Goal: Information Seeking & Learning: Check status

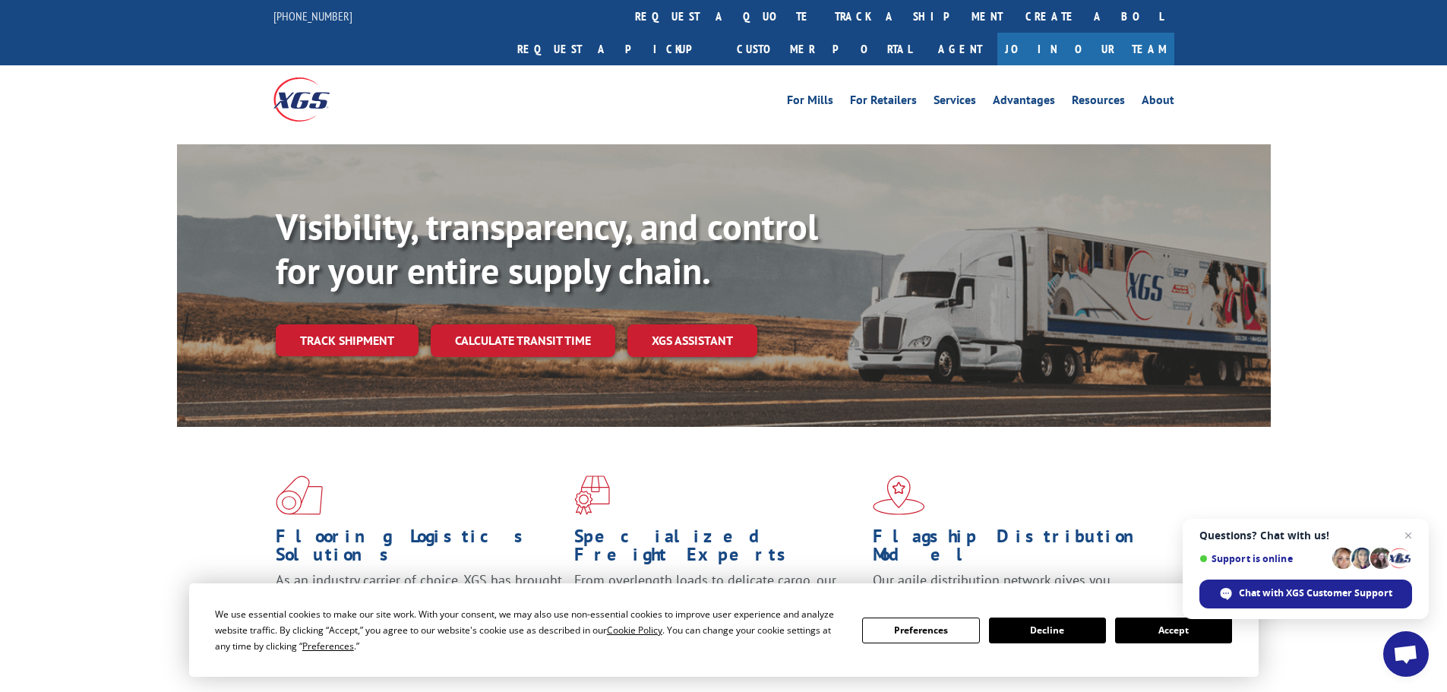
click at [368, 324] on link "Track shipment" at bounding box center [347, 340] width 143 height 32
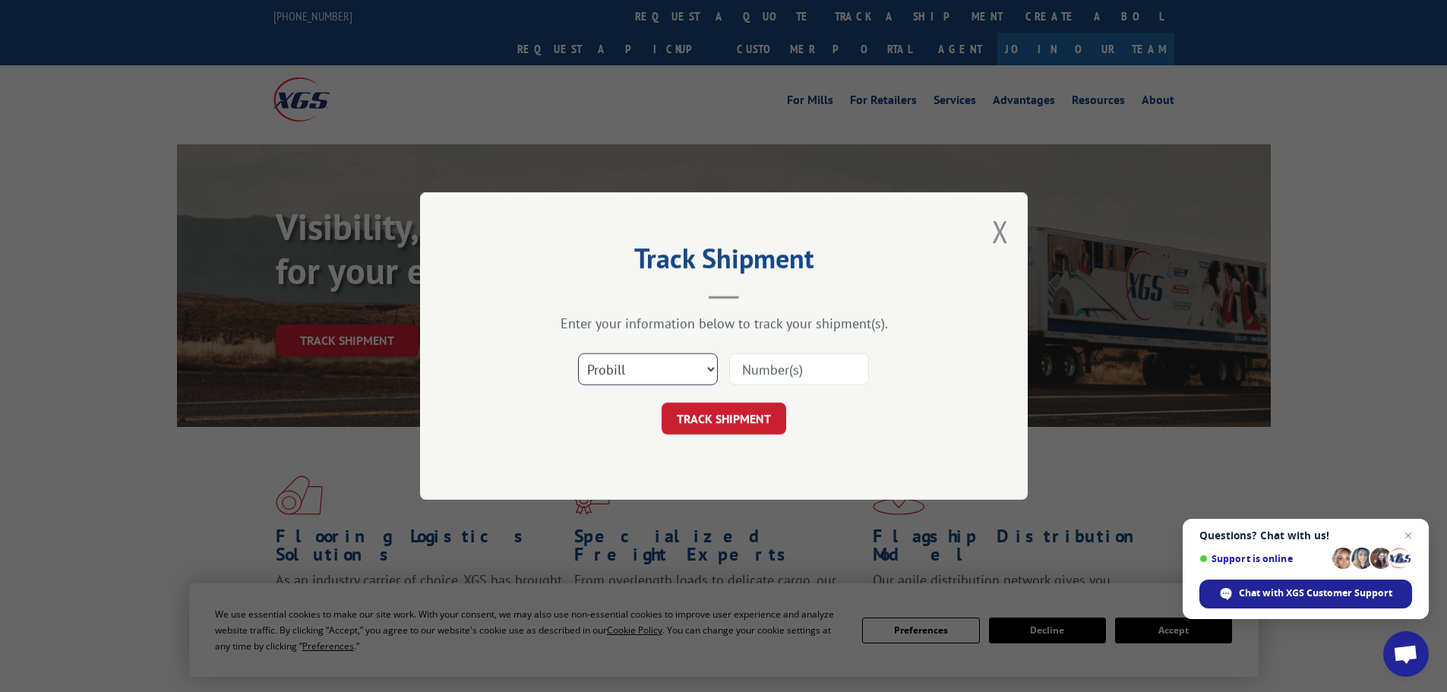
click at [709, 371] on select "Select category... Probill BOL PO" at bounding box center [648, 369] width 140 height 32
select select "bol"
click at [578, 353] on select "Select category... Probill BOL PO" at bounding box center [648, 369] width 140 height 32
click at [757, 369] on input at bounding box center [799, 369] width 140 height 32
type input "3374136"
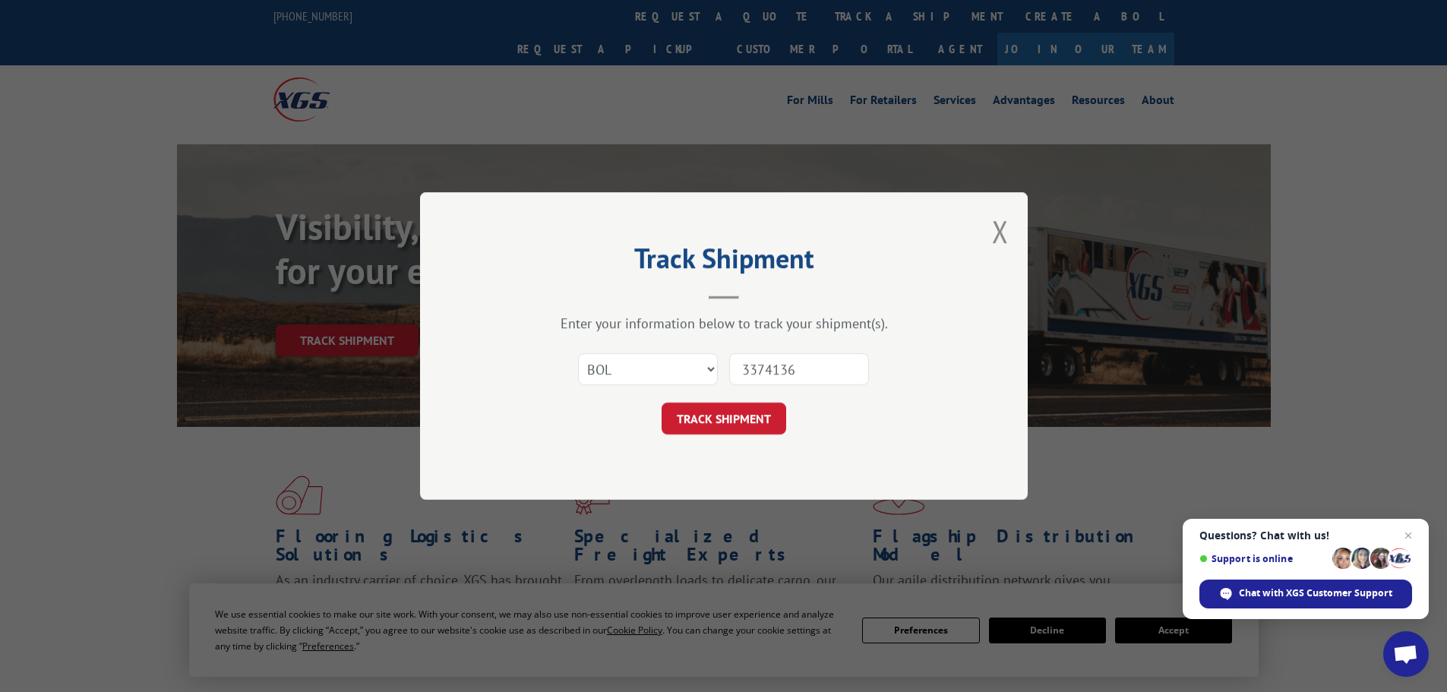
click button "TRACK SHIPMENT" at bounding box center [723, 418] width 125 height 32
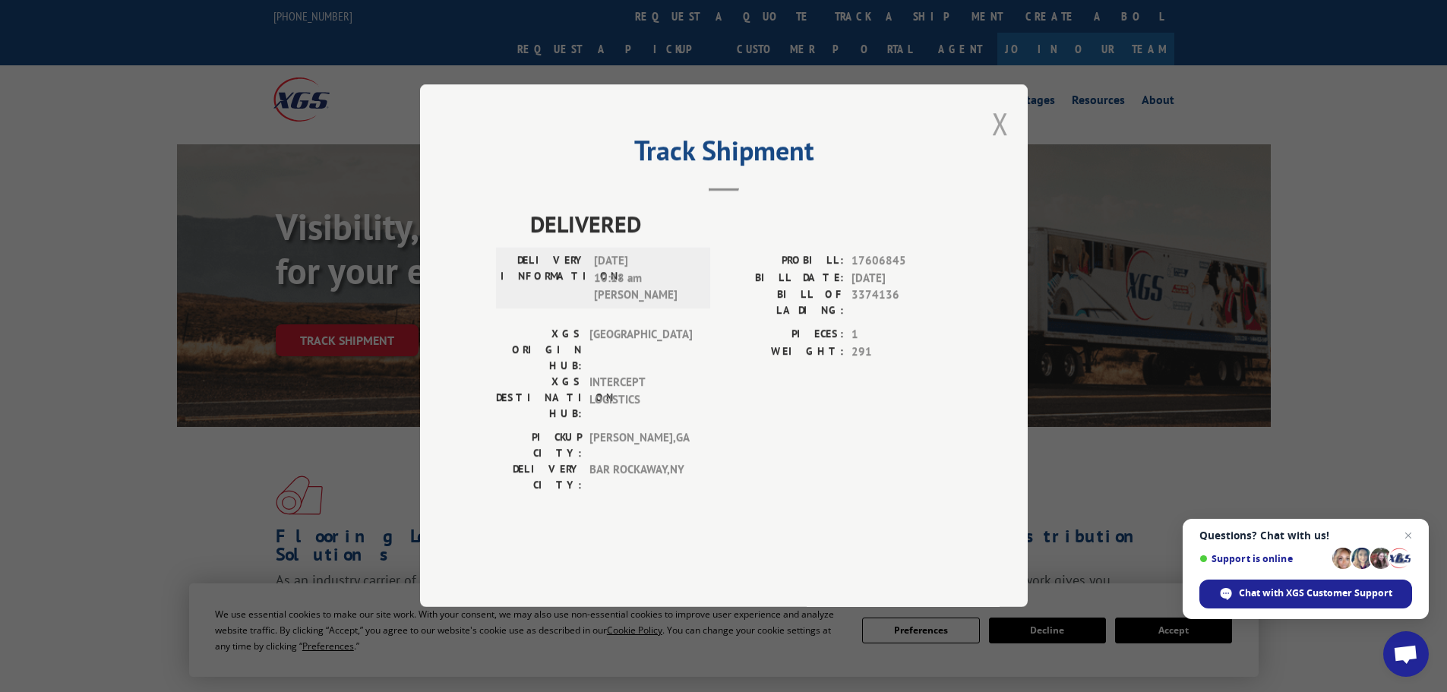
click at [1002, 144] on button "Close modal" at bounding box center [1000, 123] width 17 height 40
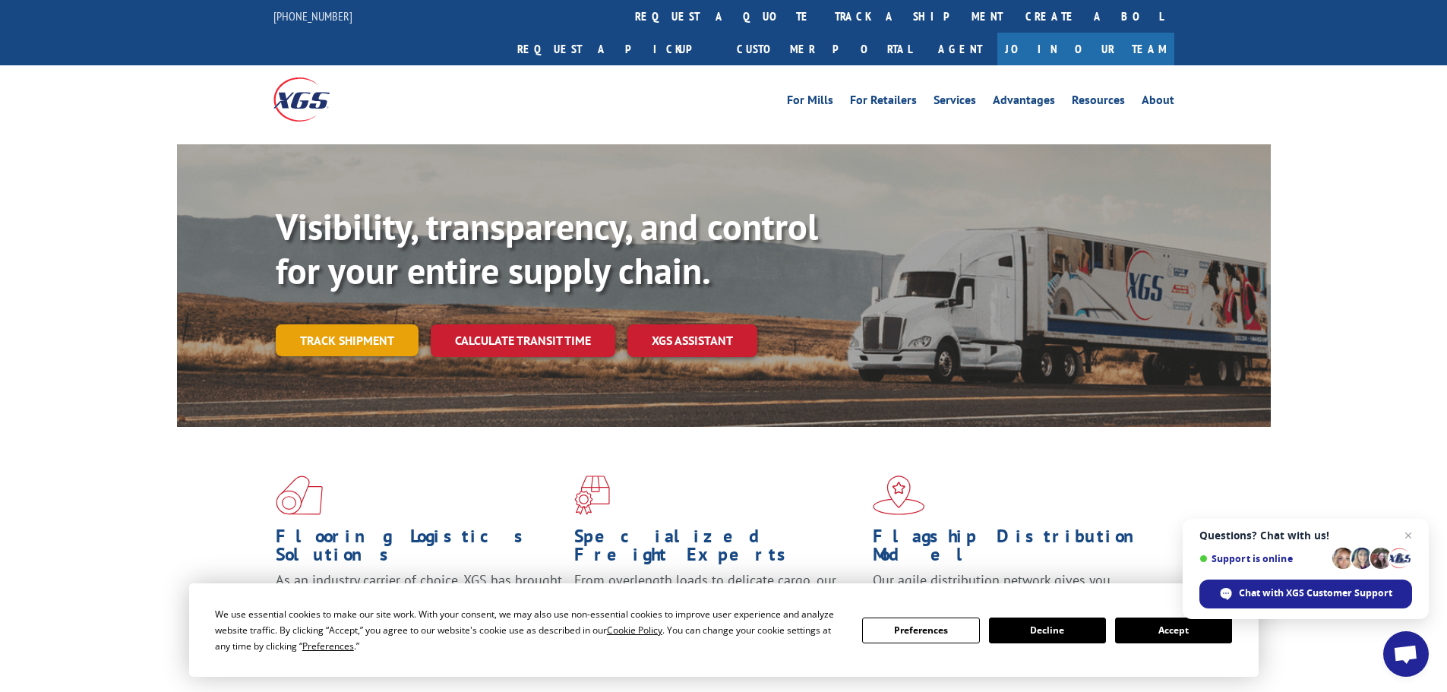
click at [385, 324] on link "Track shipment" at bounding box center [347, 340] width 143 height 32
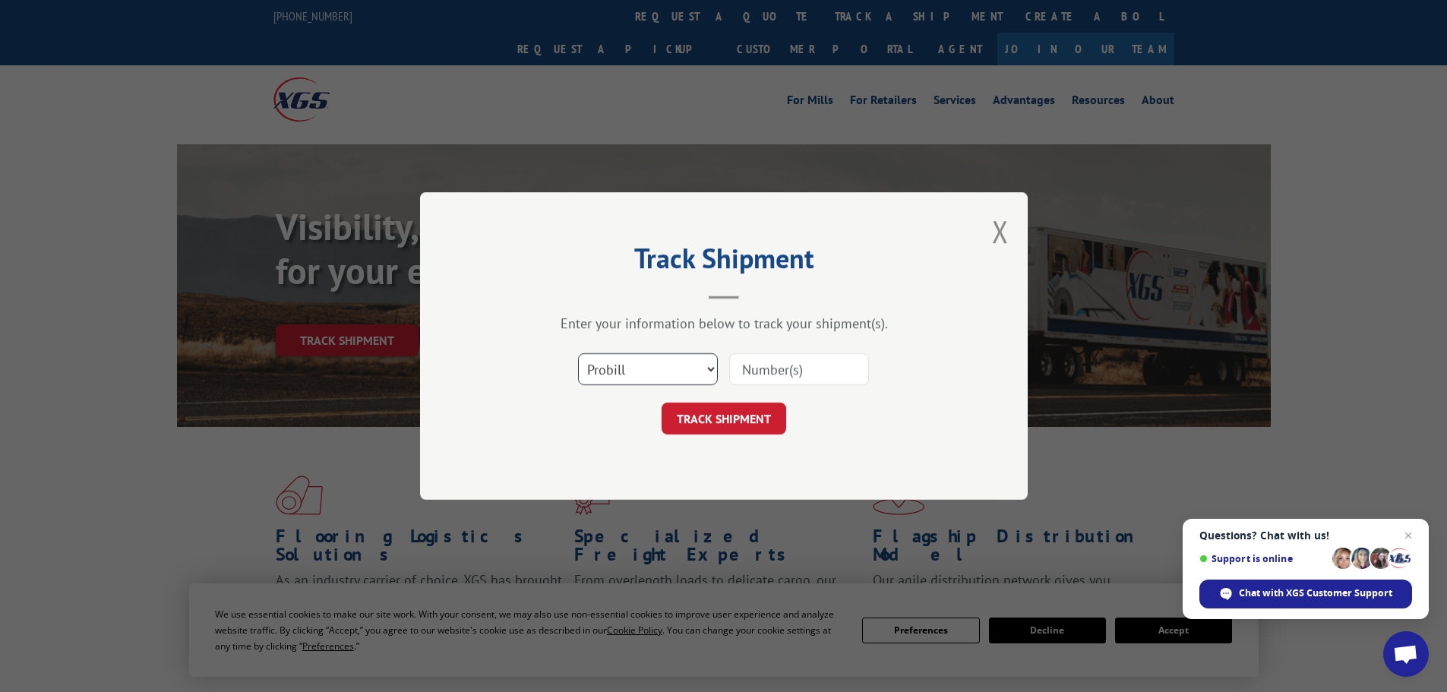
drag, startPoint x: 705, startPoint y: 376, endPoint x: 682, endPoint y: 377, distance: 22.8
click at [705, 376] on select "Select category... Probill BOL PO" at bounding box center [648, 369] width 140 height 32
select select "bol"
click at [578, 353] on select "Select category... Probill BOL PO" at bounding box center [648, 369] width 140 height 32
drag, startPoint x: 766, startPoint y: 381, endPoint x: 800, endPoint y: 373, distance: 34.4
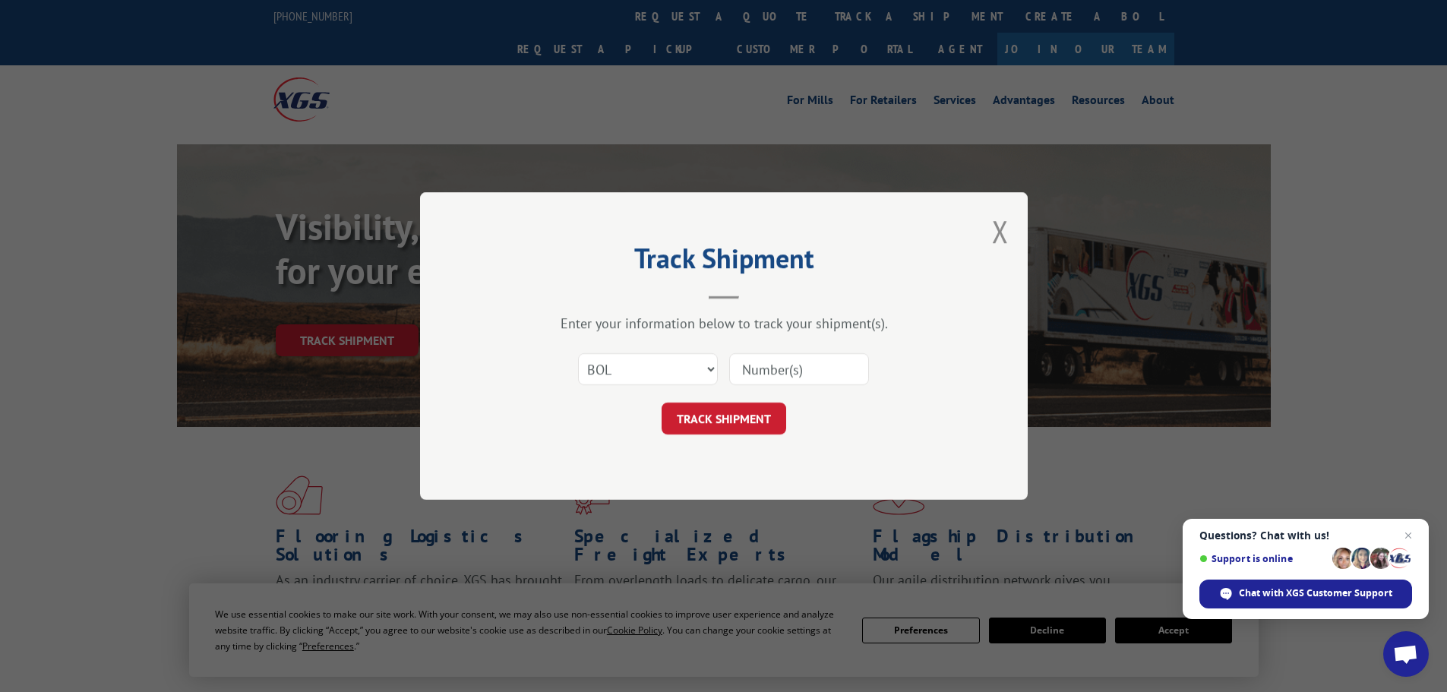
click at [766, 381] on input at bounding box center [799, 369] width 140 height 32
type input "3374136"
click button "TRACK SHIPMENT" at bounding box center [723, 418] width 125 height 32
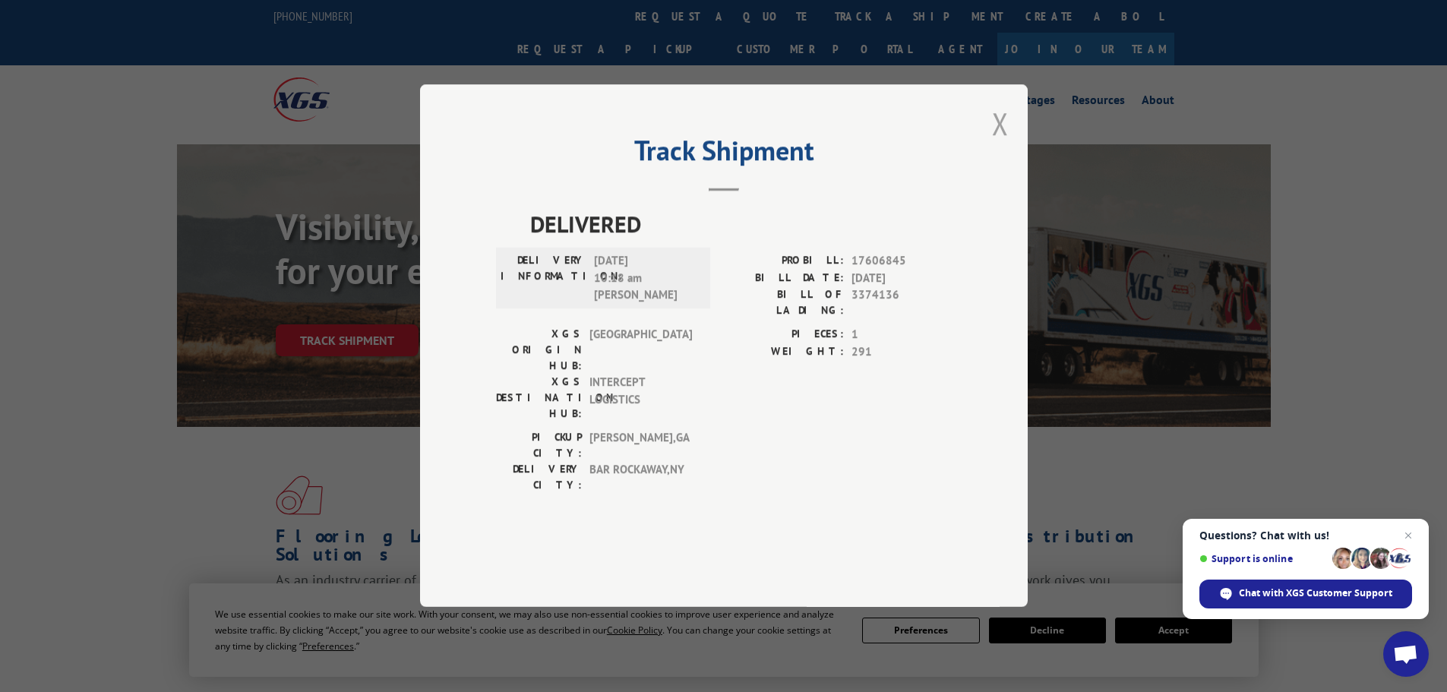
click at [1002, 144] on button "Close modal" at bounding box center [1000, 123] width 17 height 40
